Goal: Communication & Community: Answer question/provide support

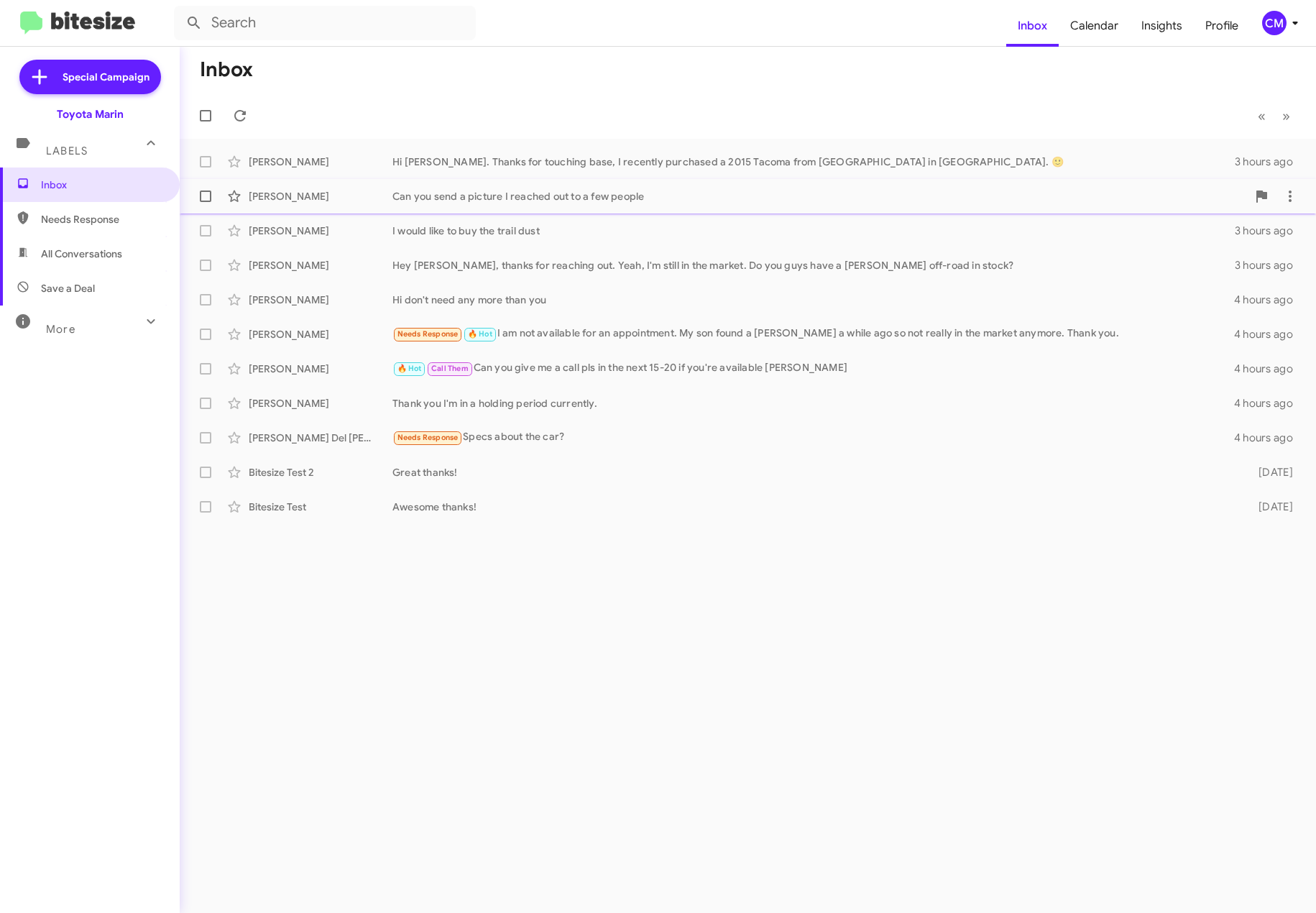
click at [604, 197] on div "Can you send a picture I reached out to a few people" at bounding box center [820, 196] width 855 height 15
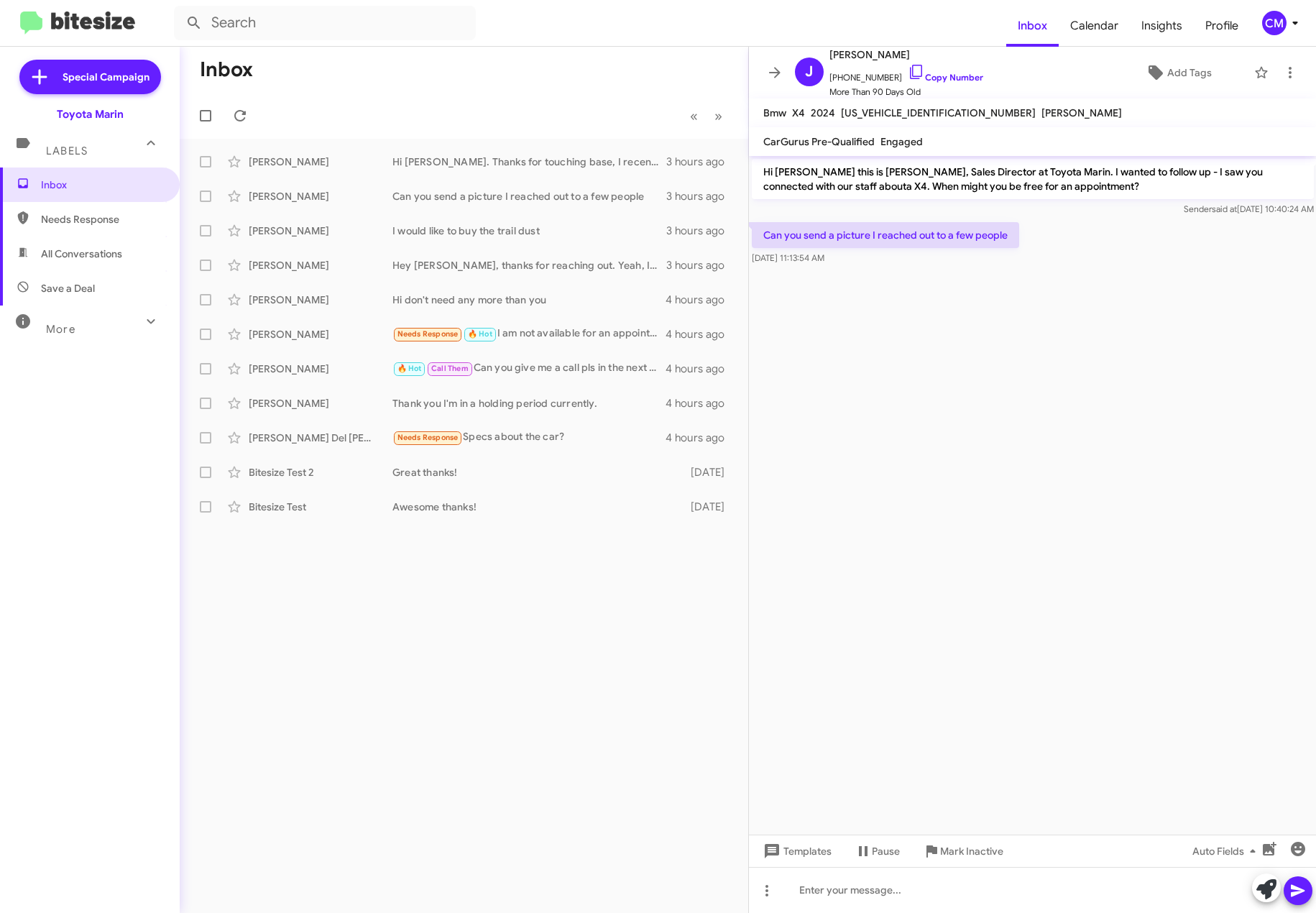
click at [916, 109] on span "[US_VEHICLE_IDENTIFICATION_NUMBER]" at bounding box center [939, 112] width 195 height 13
copy span "[US_VEHICLE_IDENTIFICATION_NUMBER]"
click at [910, 69] on icon at bounding box center [916, 72] width 12 height 15
click at [471, 91] on mat-toolbar-row "Inbox" at bounding box center [465, 69] width 569 height 46
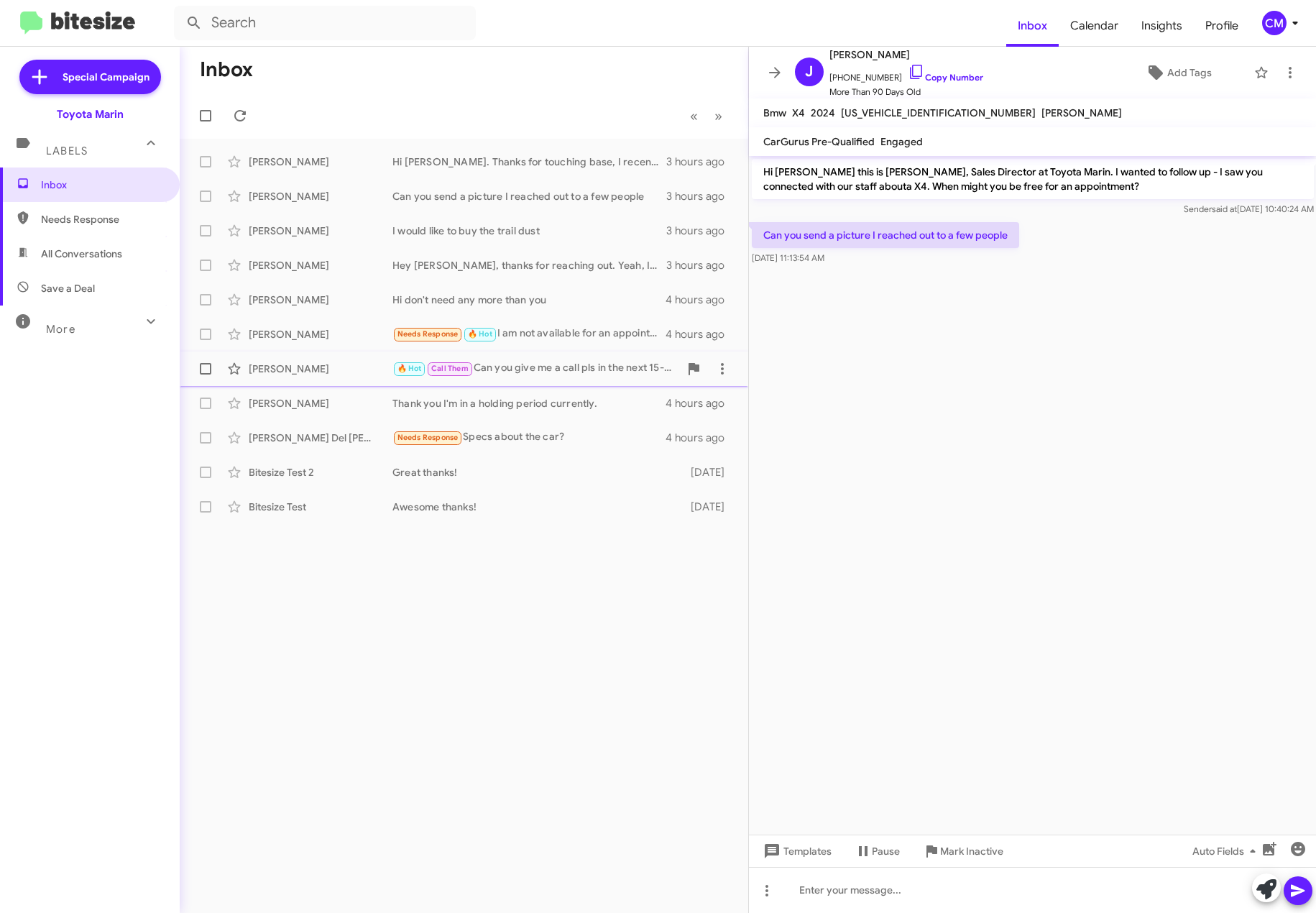
click at [309, 370] on div "[PERSON_NAME]" at bounding box center [321, 369] width 144 height 15
